Goal: Communication & Community: Ask a question

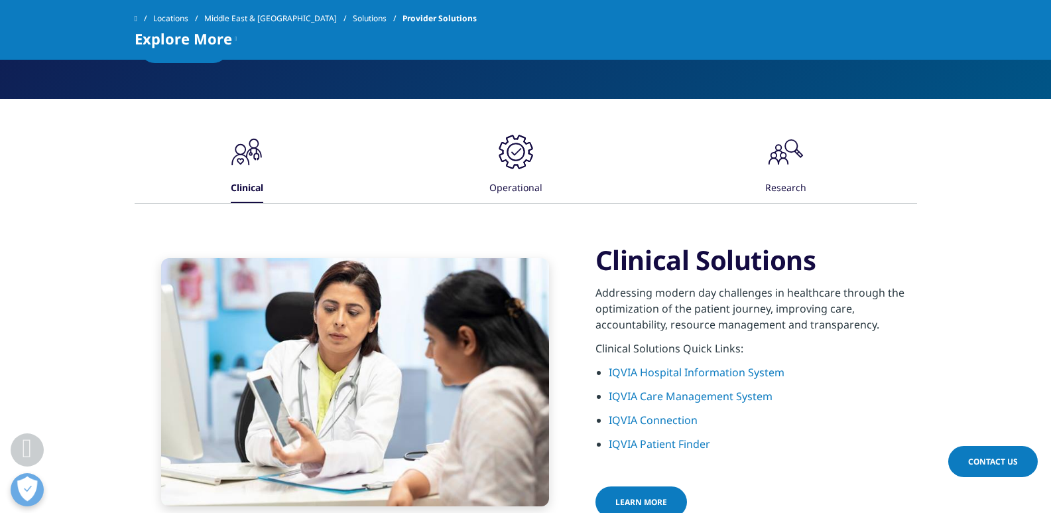
scroll to position [1013, 0]
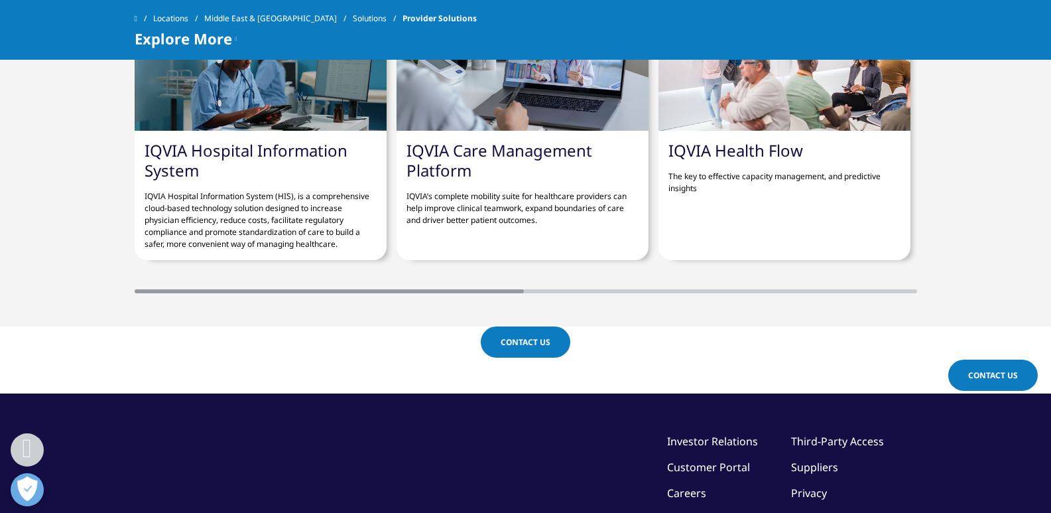
click at [527, 334] on link "Contact Us" at bounding box center [526, 341] width 90 height 31
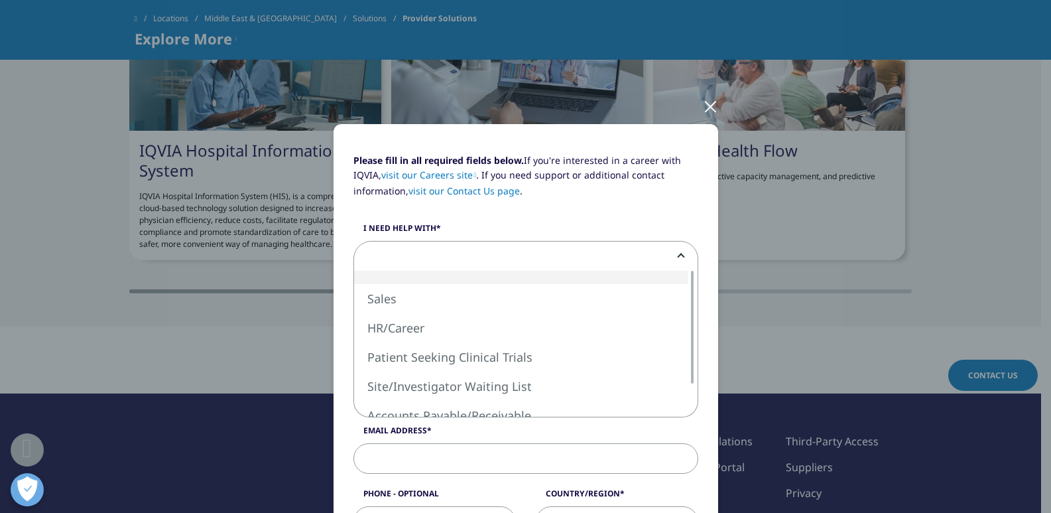
click at [424, 263] on span at bounding box center [525, 256] width 343 height 31
select select "Sales"
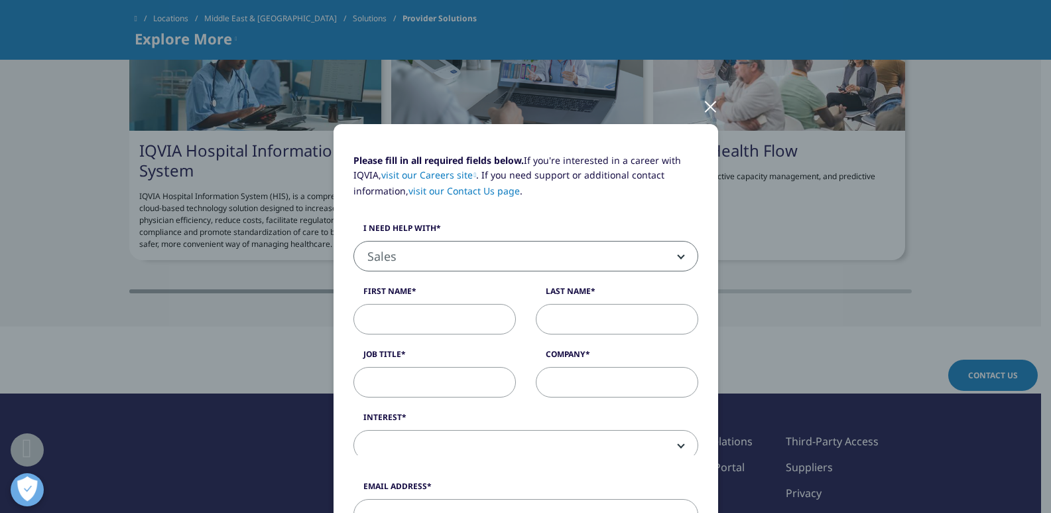
click at [415, 311] on input "First Name" at bounding box center [434, 319] width 162 height 31
type input "[PERSON_NAME]"
type input "Wiki Thinkers"
type input "[EMAIL_ADDRESS][DOMAIN_NAME]"
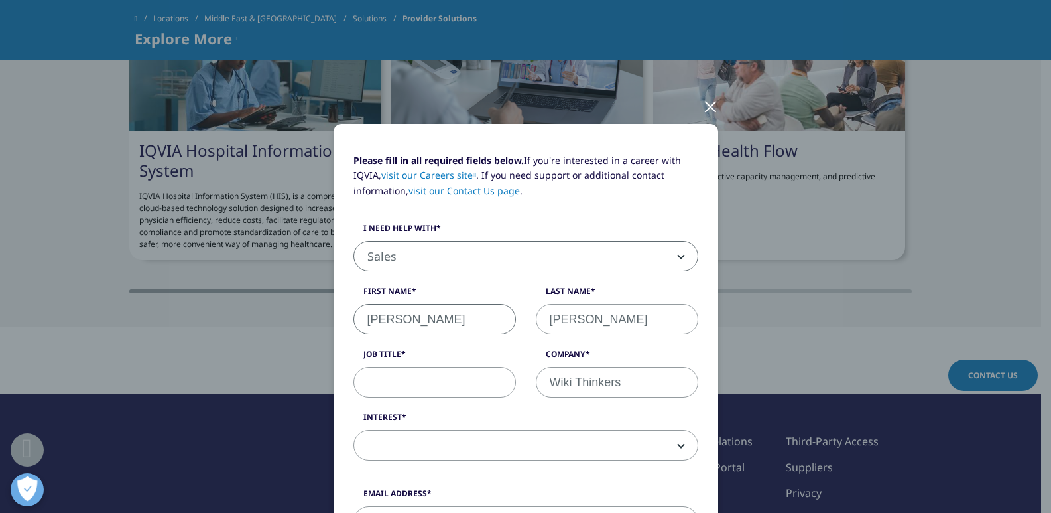
type input "8149805065"
select select "[GEOGRAPHIC_DATA]"
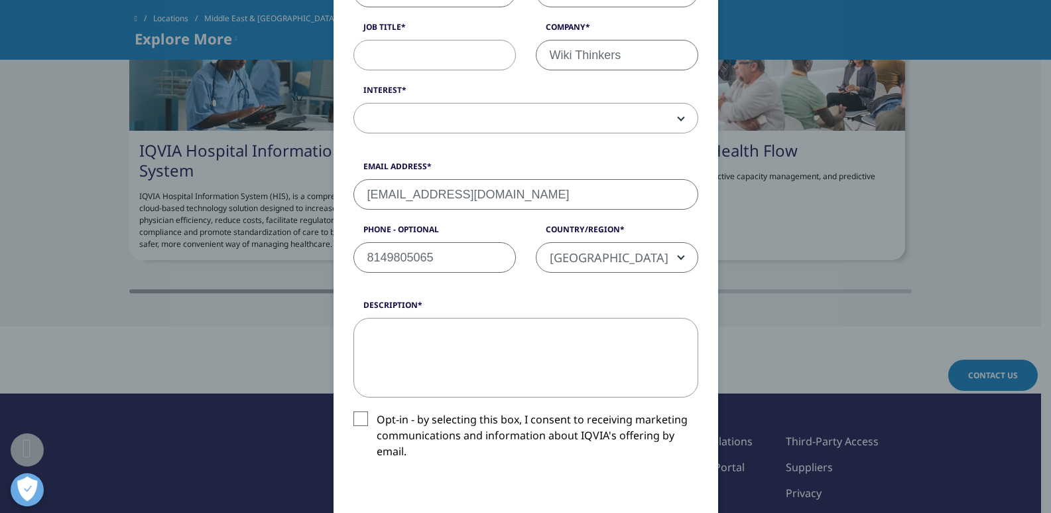
click at [404, 112] on span at bounding box center [525, 118] width 343 height 31
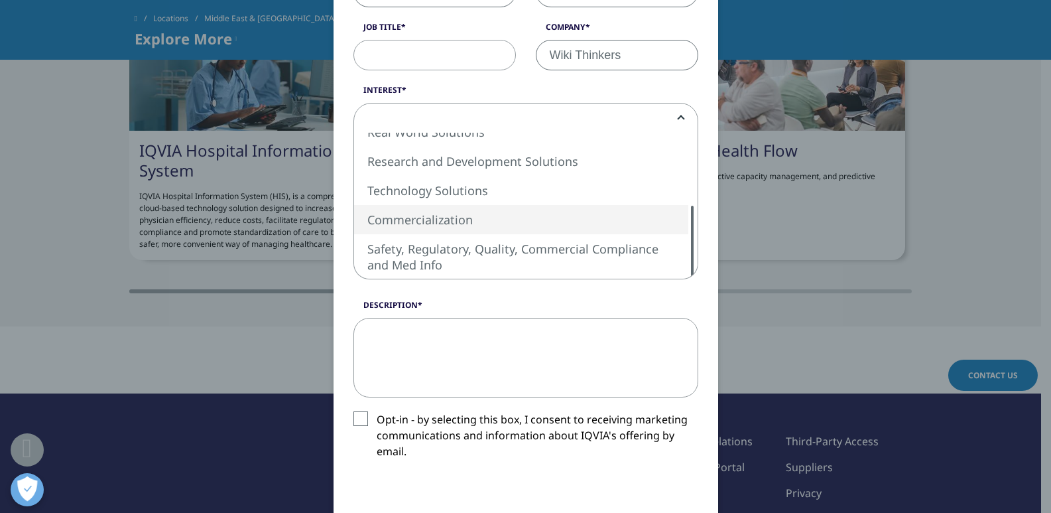
select select "Commercialization"
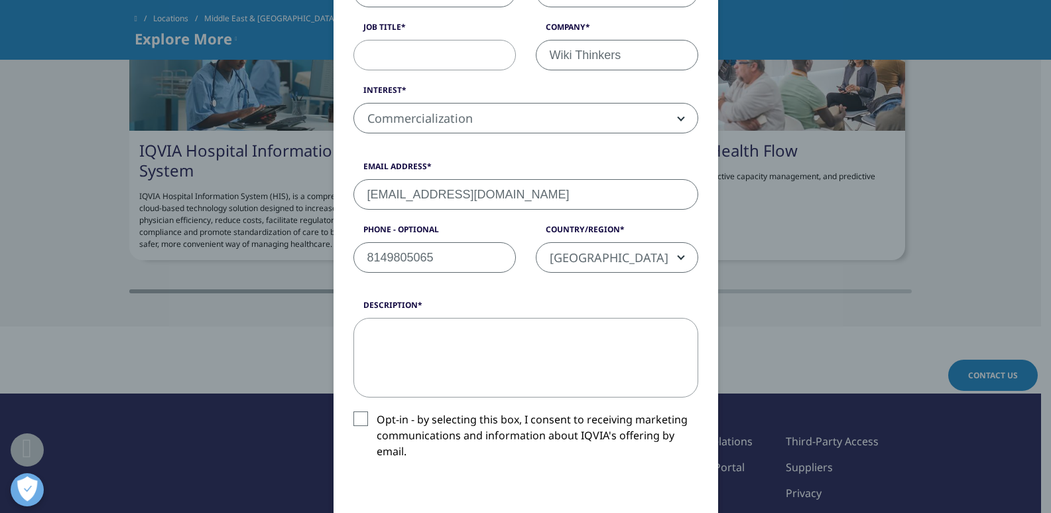
click at [412, 65] on input "Job Title" at bounding box center [434, 55] width 162 height 31
type input "sales agent"
click at [412, 353] on textarea "Description" at bounding box center [525, 358] width 345 height 80
paste textarea "Wikipedia is considered to be the World’s most significant tool for reference m…"
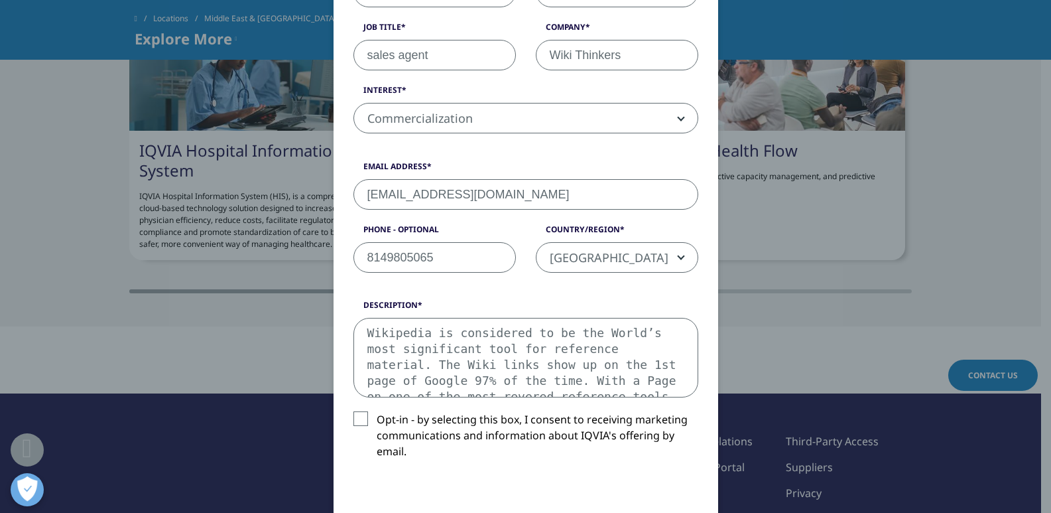
scroll to position [231, 0]
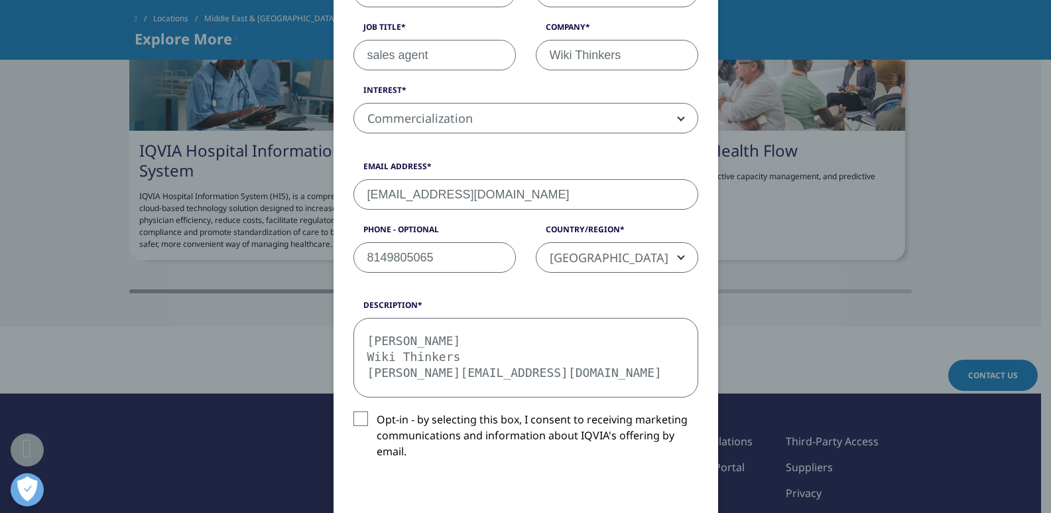
type textarea "Wikipedia is considered to be the World’s most significant tool for reference m…"
click at [353, 420] on label "Opt-in - by selecting this box, I consent to receiving marketing communications…" at bounding box center [525, 438] width 345 height 55
click at [377, 411] on input "Opt-in - by selecting this box, I consent to receiving marketing communications…" at bounding box center [377, 411] width 0 height 0
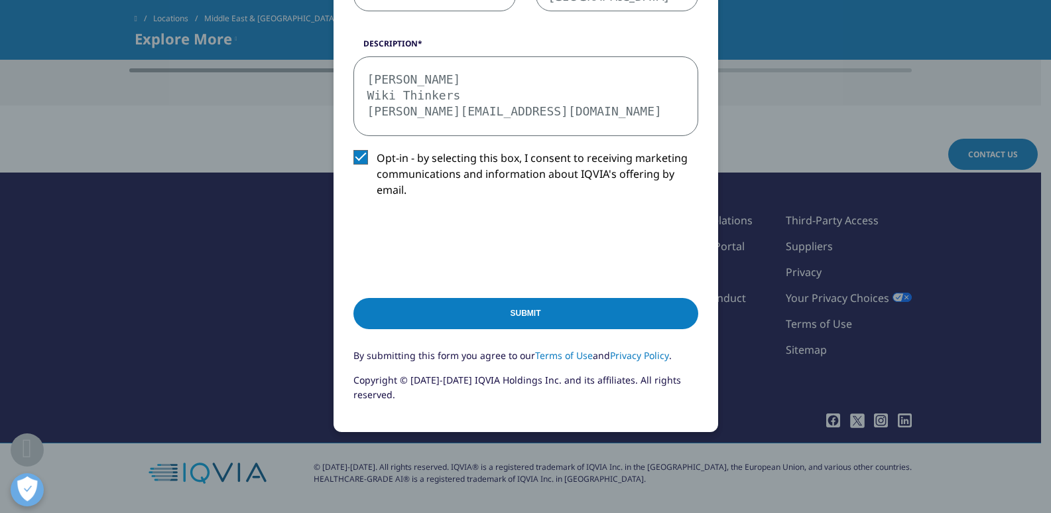
scroll to position [652, 0]
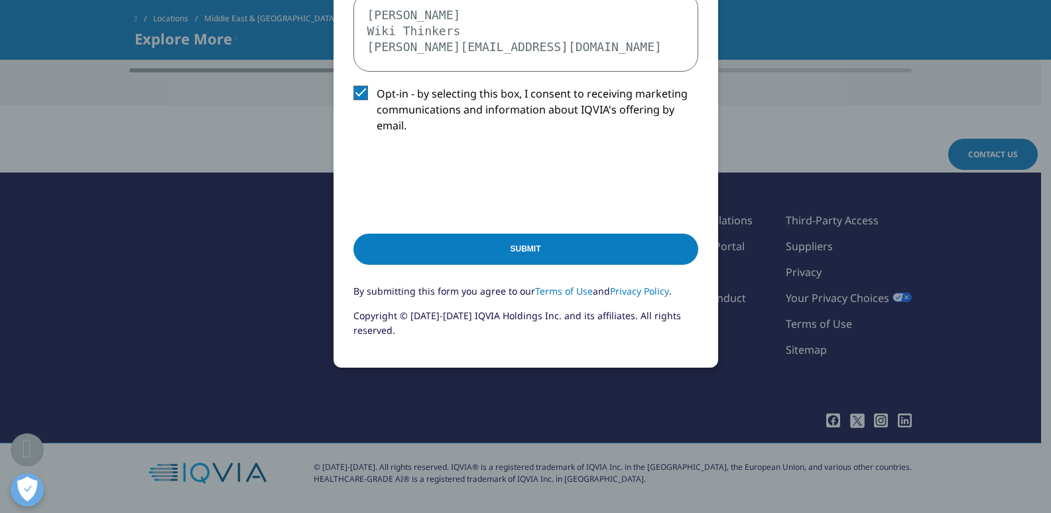
click at [493, 253] on input "Submit" at bounding box center [525, 248] width 345 height 31
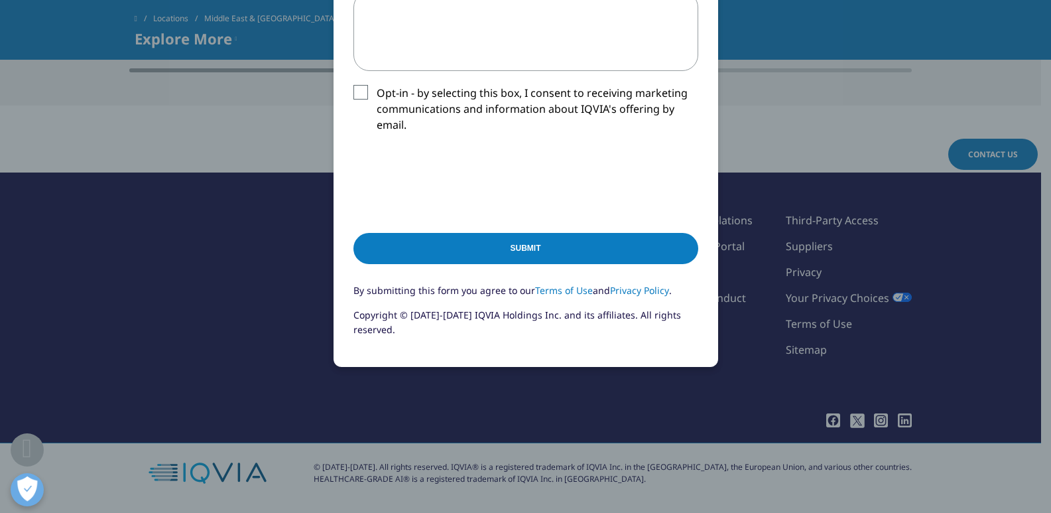
scroll to position [536, 0]
